Goal: Task Accomplishment & Management: Use online tool/utility

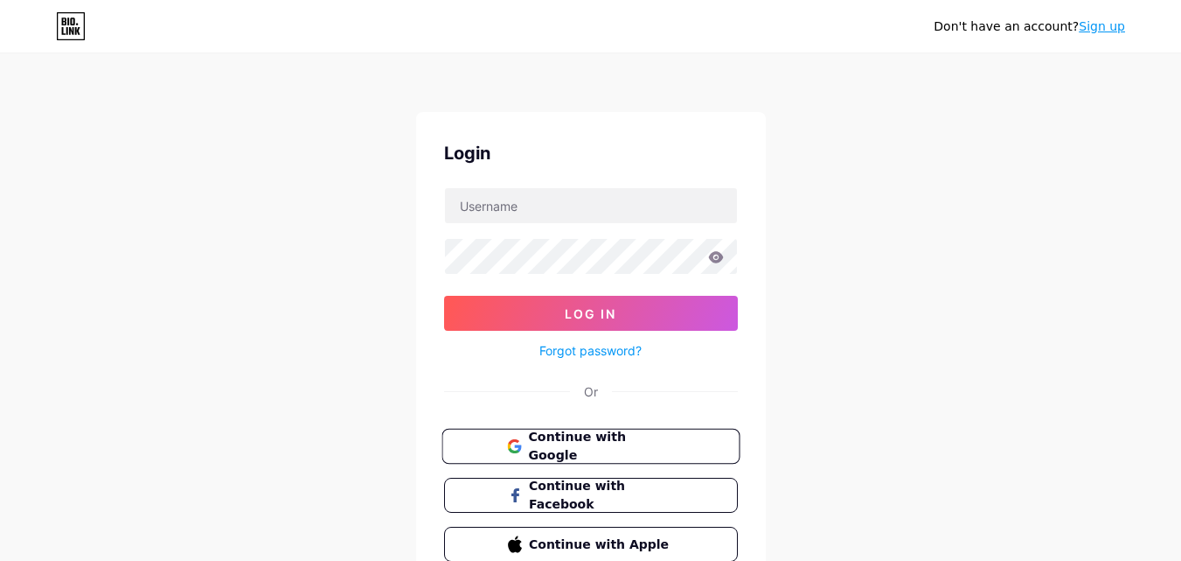
click at [539, 447] on span "Continue with Google" at bounding box center [601, 447] width 146 height 38
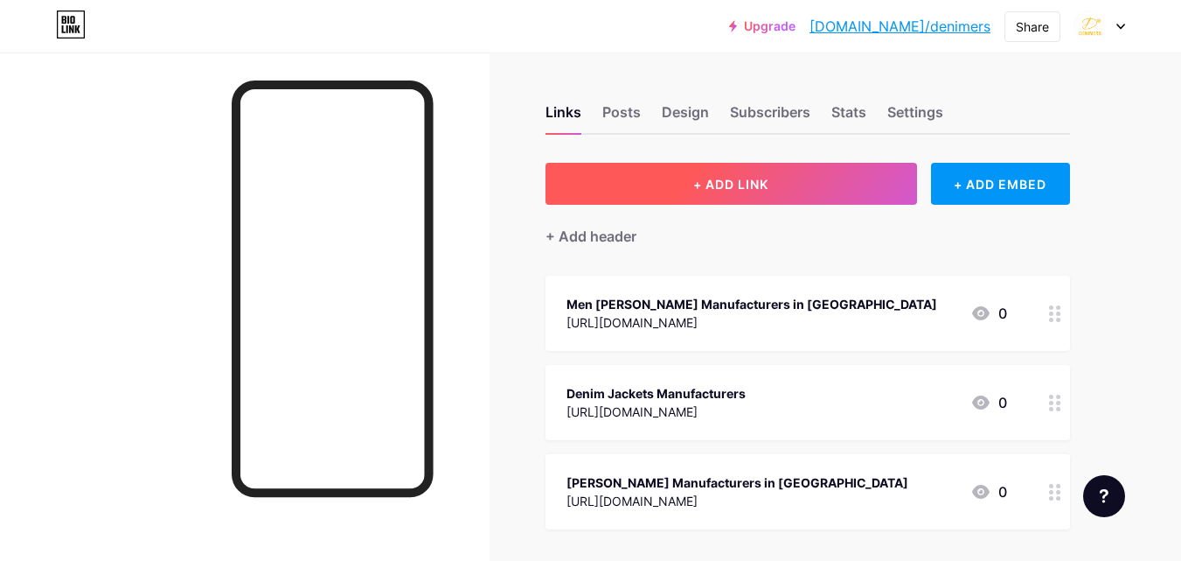
click at [759, 188] on span "+ ADD LINK" at bounding box center [730, 184] width 75 height 15
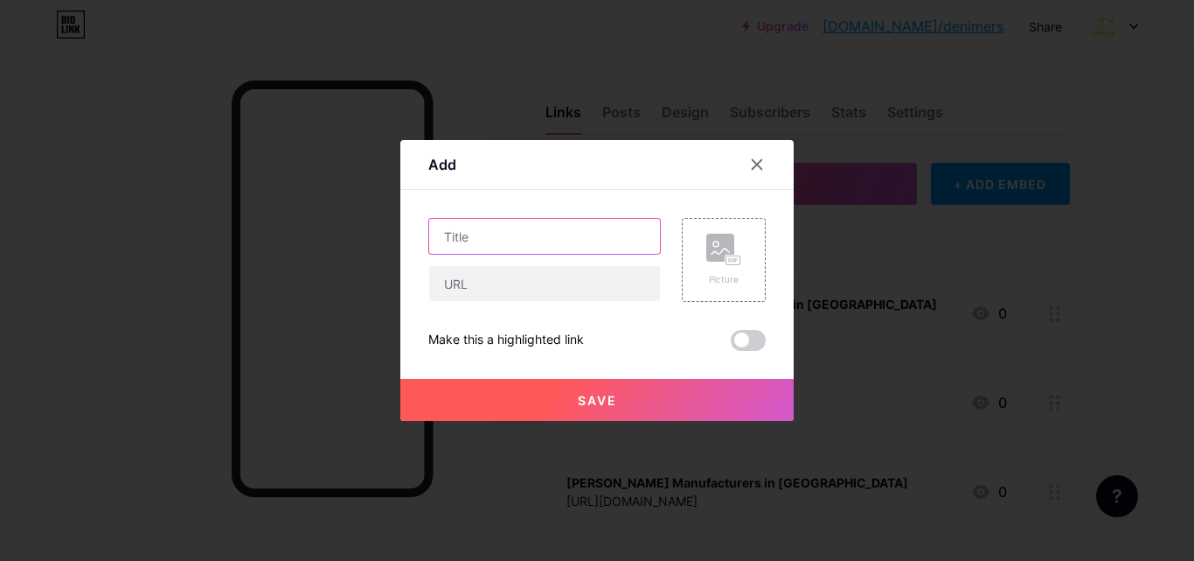
click at [472, 226] on input "text" at bounding box center [544, 236] width 231 height 35
click at [489, 228] on input "text" at bounding box center [544, 236] width 231 height 35
click at [534, 243] on input "text" at bounding box center [544, 236] width 231 height 35
click at [503, 234] on input "text" at bounding box center [544, 236] width 231 height 35
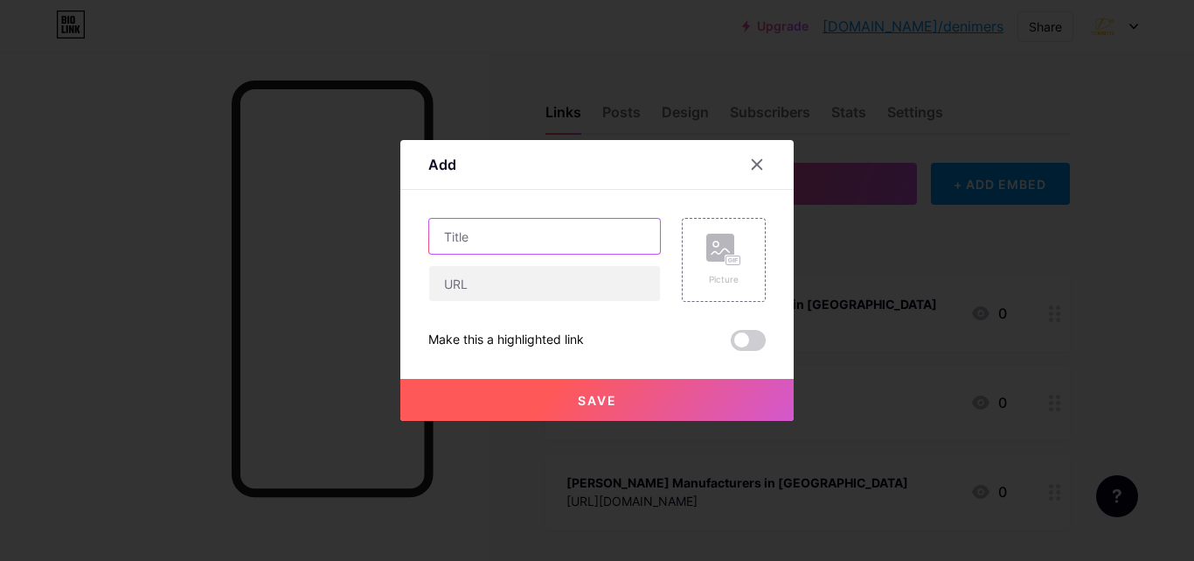
click at [501, 228] on input "text" at bounding box center [544, 236] width 231 height 35
click at [538, 244] on input "text" at bounding box center [544, 236] width 231 height 35
paste input "8 Reasons Why Leading Companies Trust Reliable Safety Coverall Manufacturers"
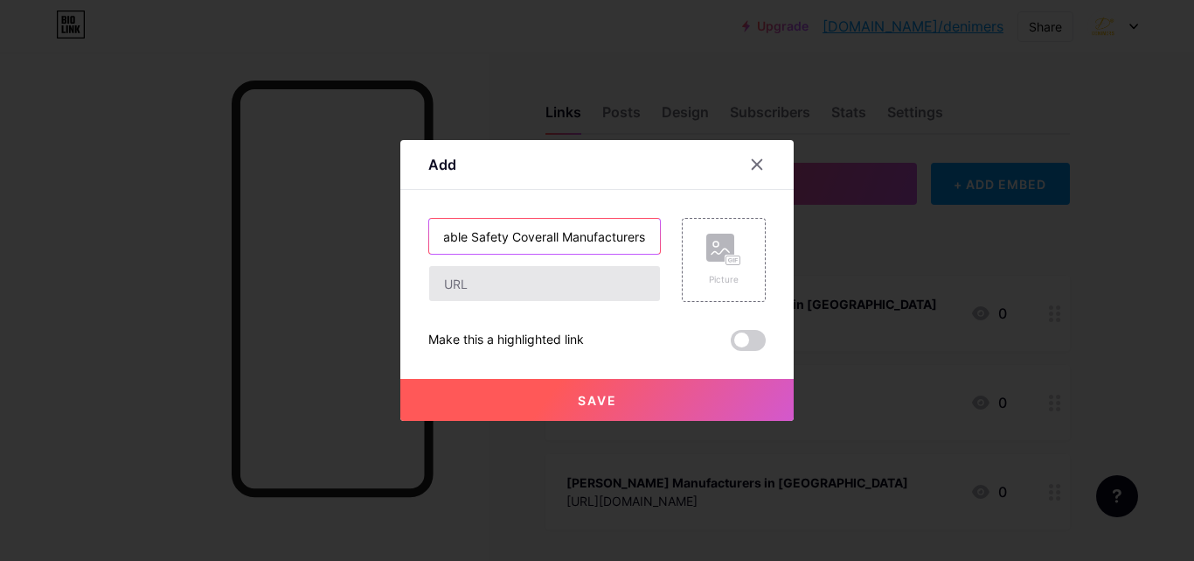
type input "8 Reasons Why Leading Companies Trust Reliable Safety Coverall Manufacturers"
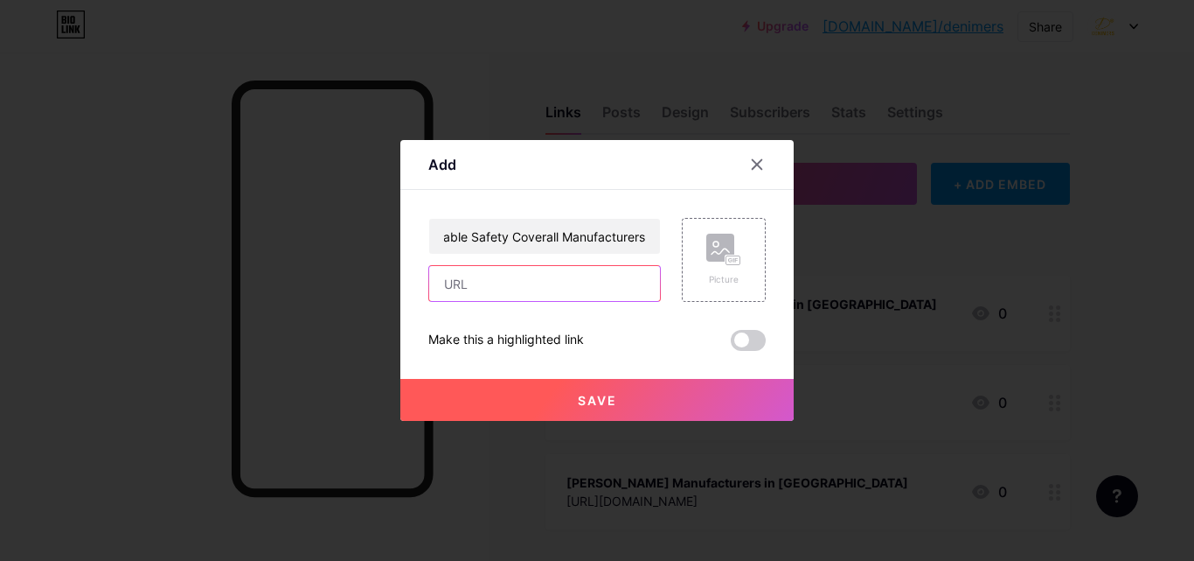
scroll to position [0, 0]
click at [508, 286] on input "text" at bounding box center [544, 283] width 231 height 35
paste input "[URL][DOMAIN_NAME]"
type input "[URL][DOMAIN_NAME]"
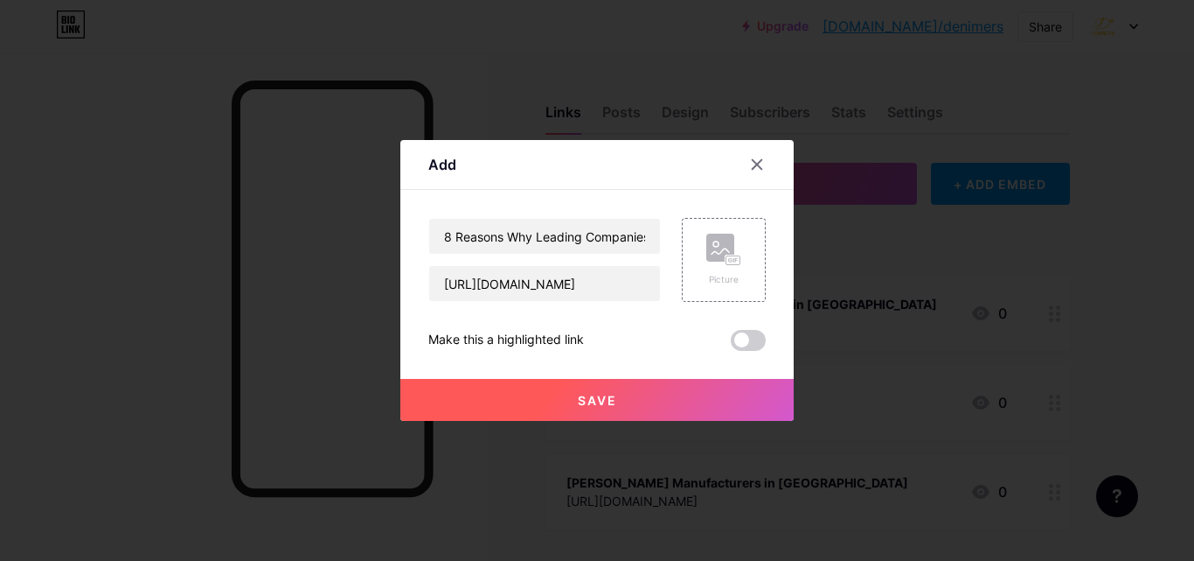
click at [608, 397] on span "Save" at bounding box center [597, 400] width 39 height 15
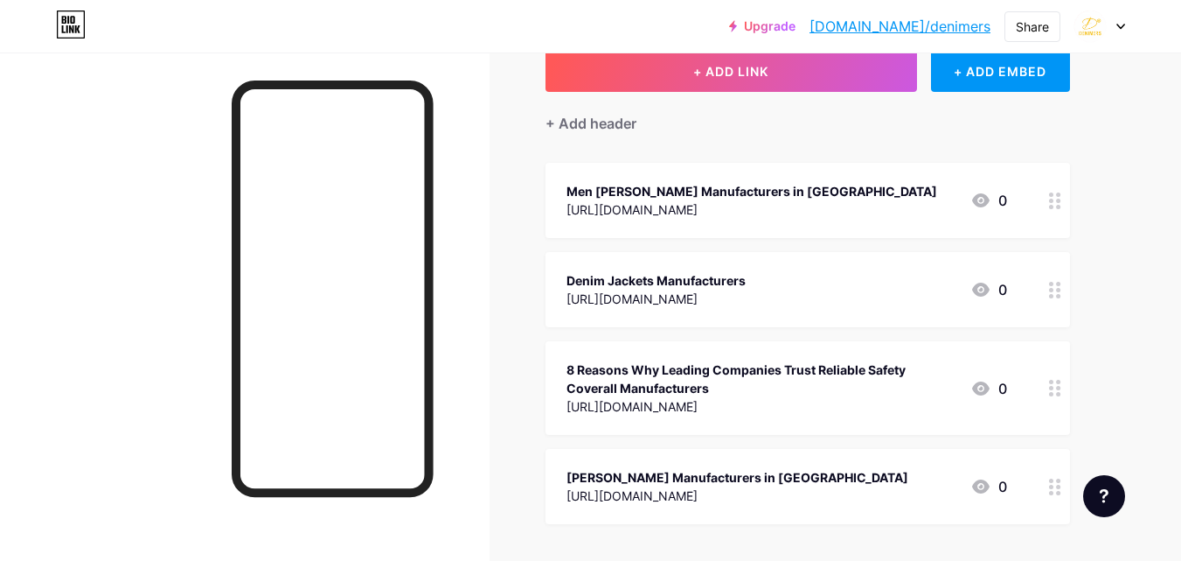
scroll to position [0, 0]
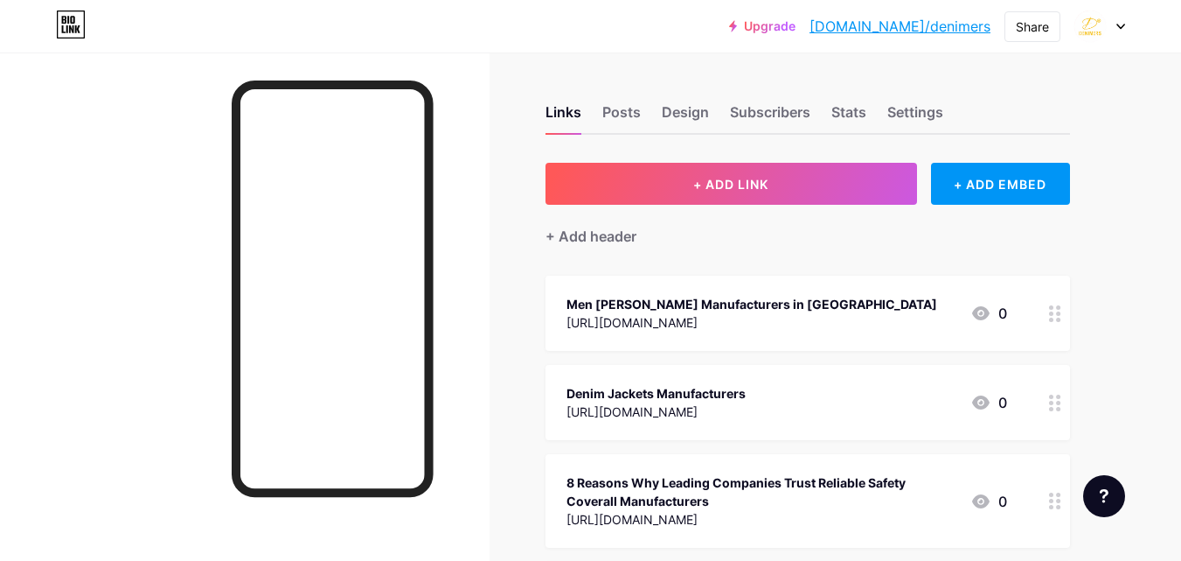
click at [923, 22] on link "[DOMAIN_NAME]/denimers" at bounding box center [900, 26] width 181 height 21
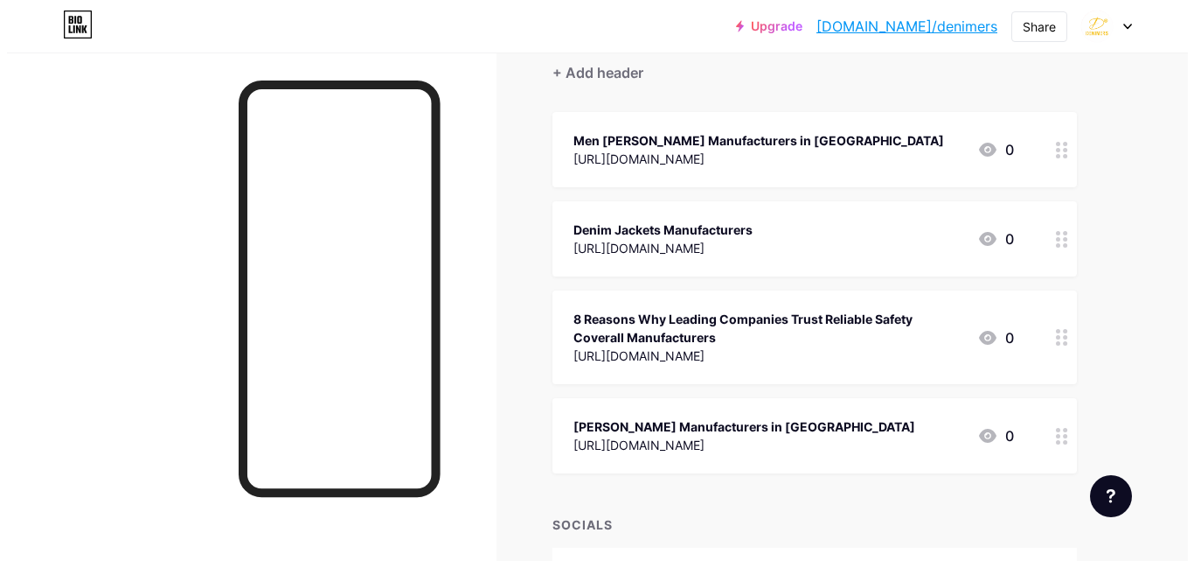
scroll to position [175, 0]
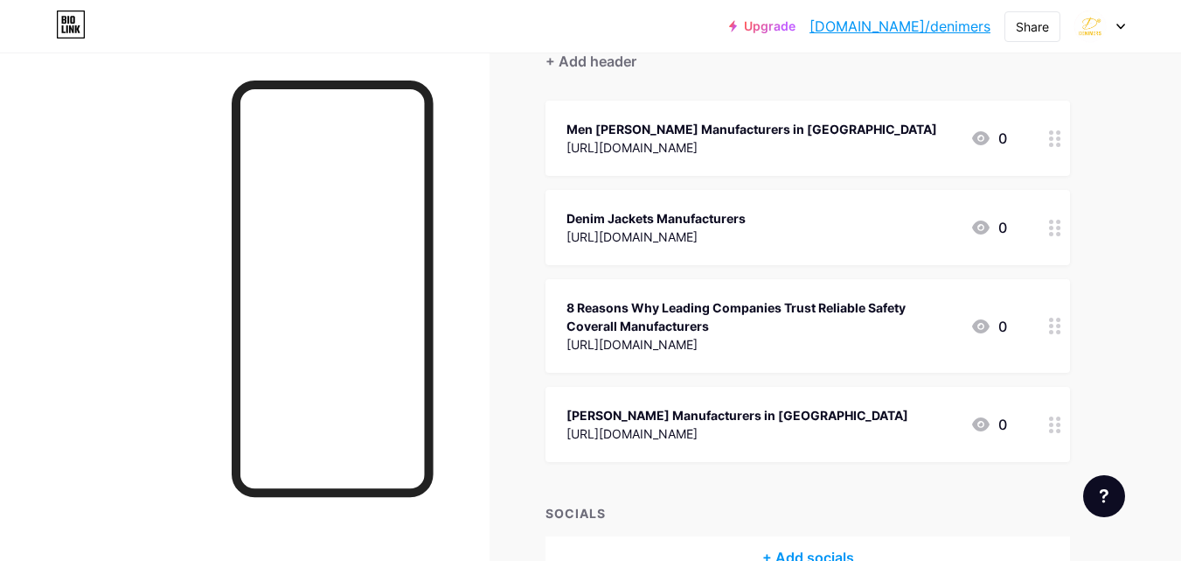
drag, startPoint x: 712, startPoint y: 317, endPoint x: 627, endPoint y: 317, distance: 84.8
click at [627, 317] on div "8 Reasons Why Leading Companies Trust Reliable Safety Coverall Manufacturers" at bounding box center [762, 316] width 390 height 37
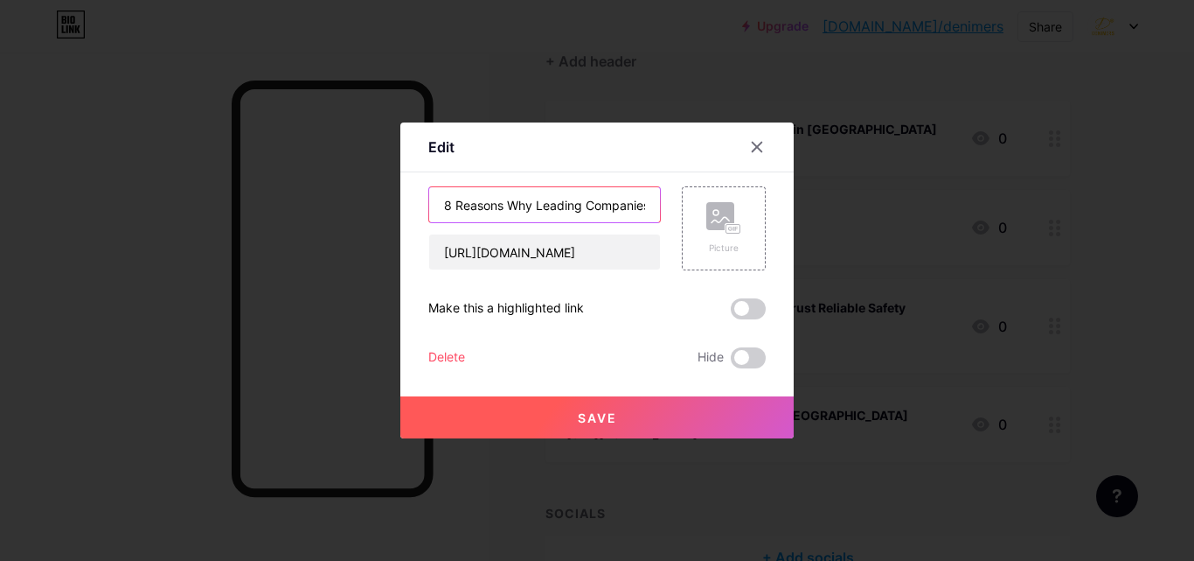
click at [533, 201] on input "8 Reasons Why Leading Companies Trust Reliable Safety Coverall Manufacturers" at bounding box center [544, 204] width 231 height 35
paste input "Your Guide To The Most Reliable Denim Jeans Manufacturers in [GEOGRAPHIC_DATA]"
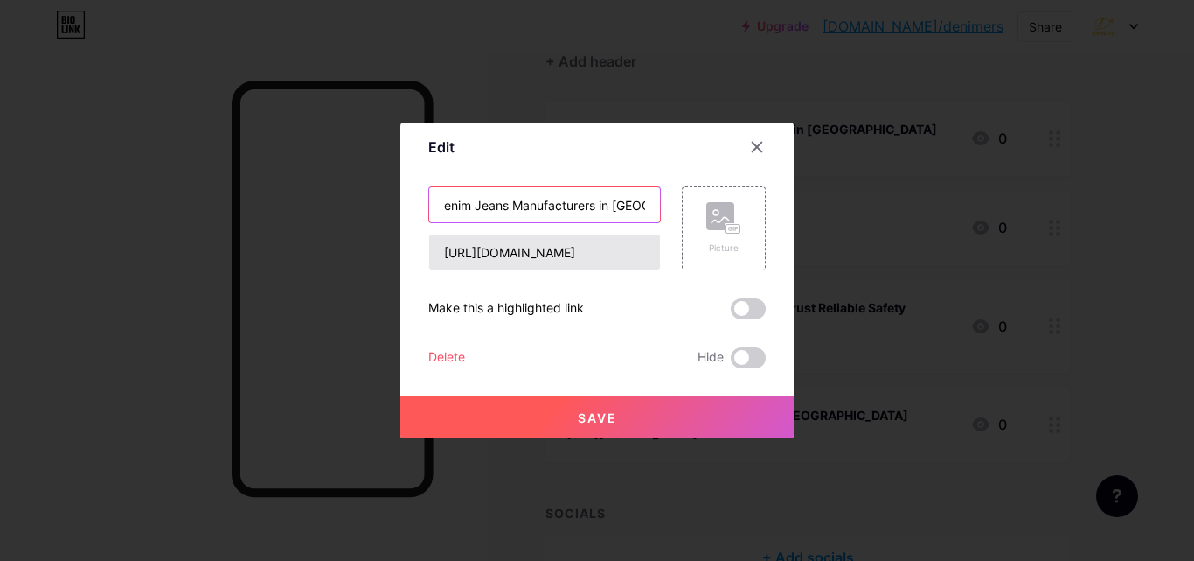
type input "Your Guide To The Most Reliable Denim Jeans Manufacturers in [GEOGRAPHIC_DATA]"
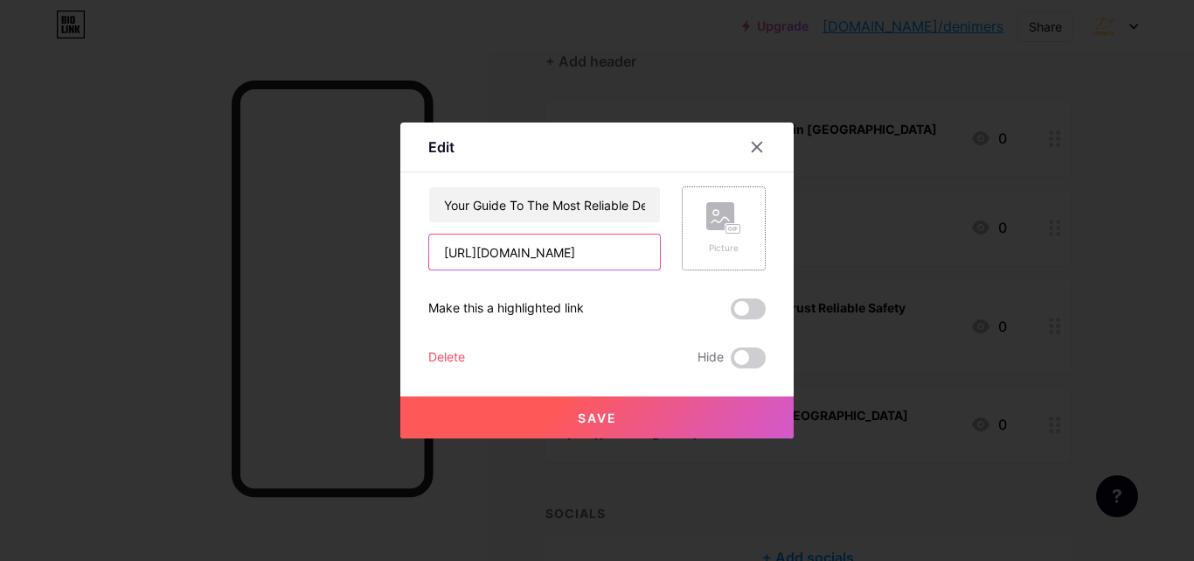
scroll to position [0, 471]
drag, startPoint x: 504, startPoint y: 251, endPoint x: 744, endPoint y: 251, distance: 240.5
click at [744, 251] on div "Your Guide To The Most Reliable Denim Jeans Manufacturers in [GEOGRAPHIC_DATA] …" at bounding box center [597, 228] width 338 height 84
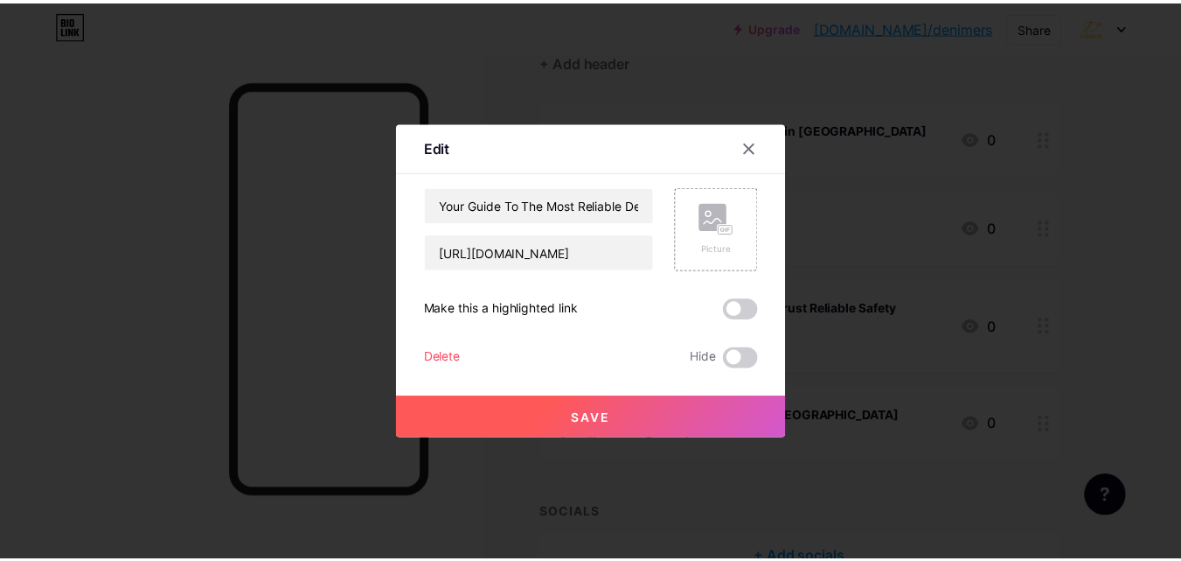
scroll to position [0, 0]
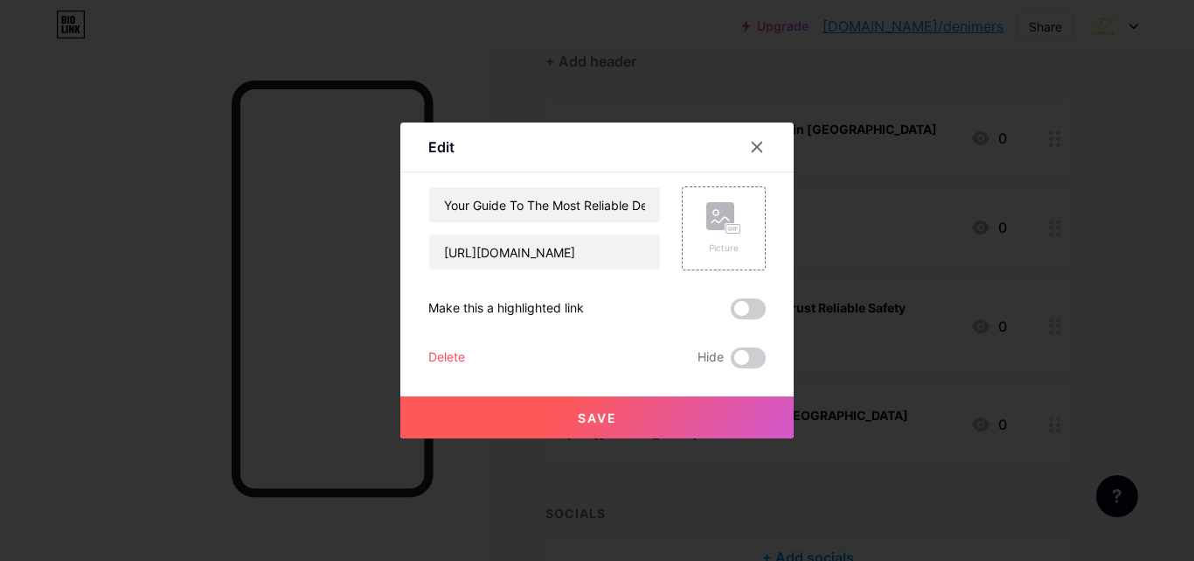
click at [635, 414] on button "Save" at bounding box center [596, 417] width 393 height 42
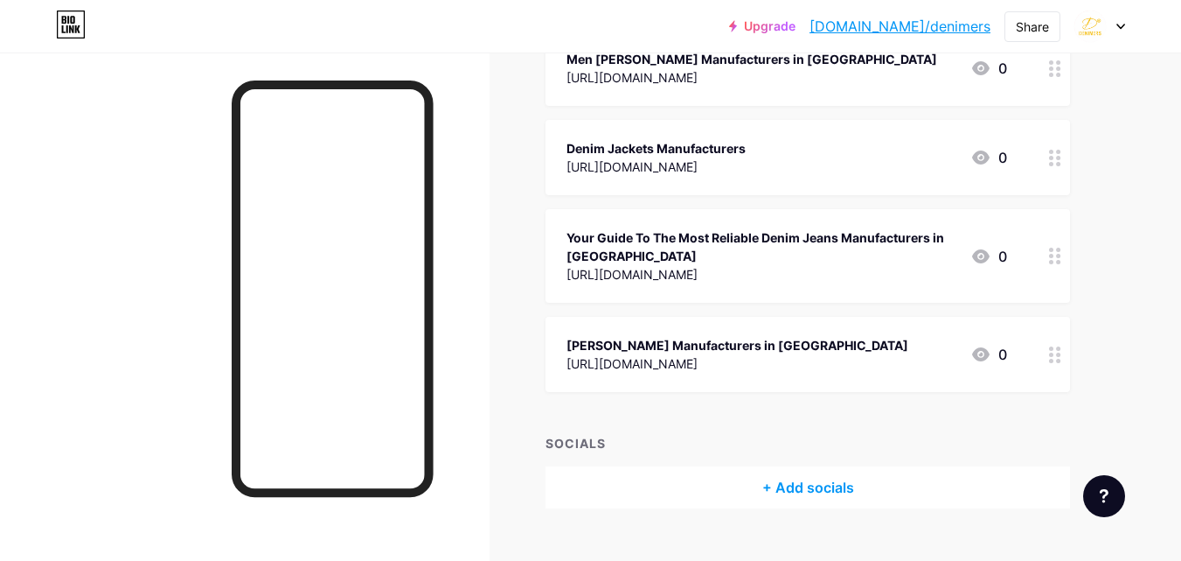
scroll to position [262, 0]
